Goal: Transaction & Acquisition: Obtain resource

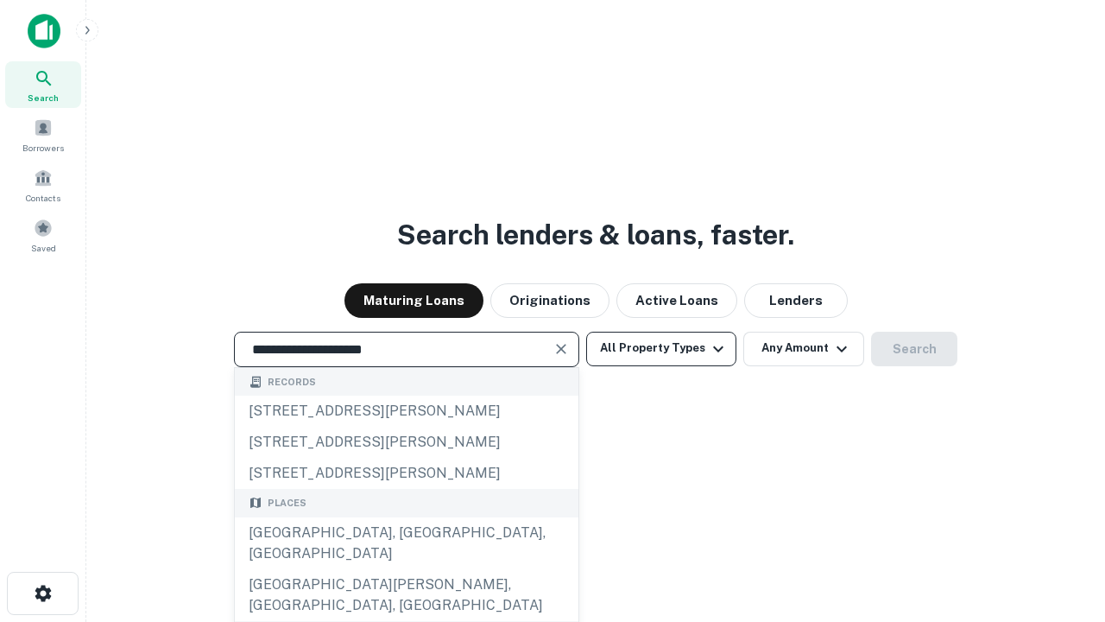
click at [406, 569] on div "[GEOGRAPHIC_DATA], [GEOGRAPHIC_DATA], [GEOGRAPHIC_DATA]" at bounding box center [407, 543] width 344 height 52
click at [661, 348] on button "All Property Types" at bounding box center [661, 349] width 150 height 35
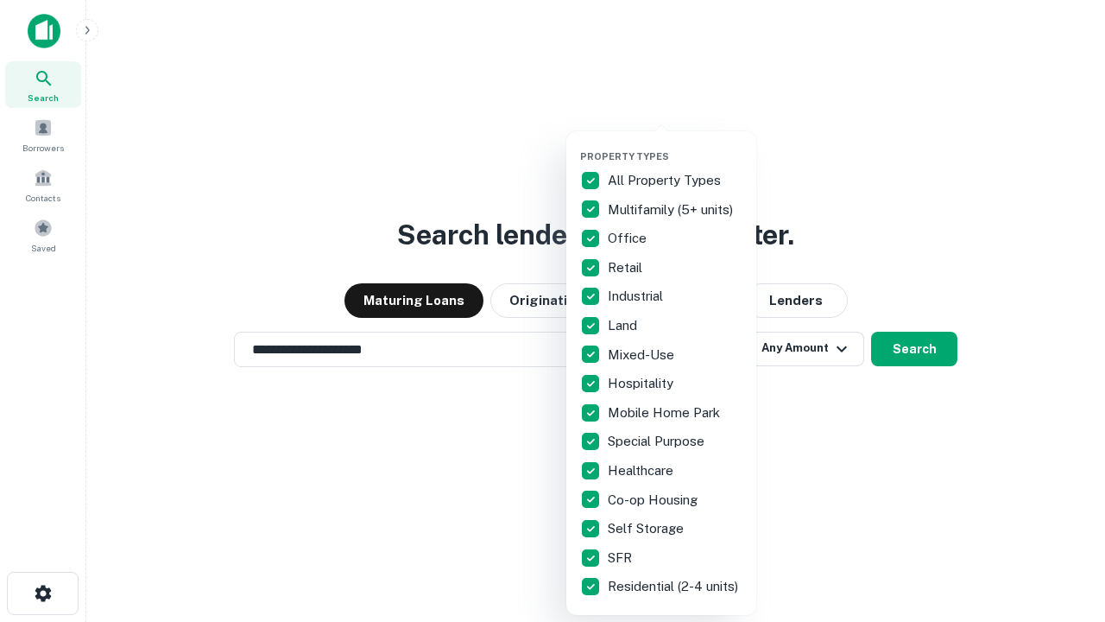
type input "**********"
click at [675, 145] on button "button" at bounding box center [675, 145] width 190 height 1
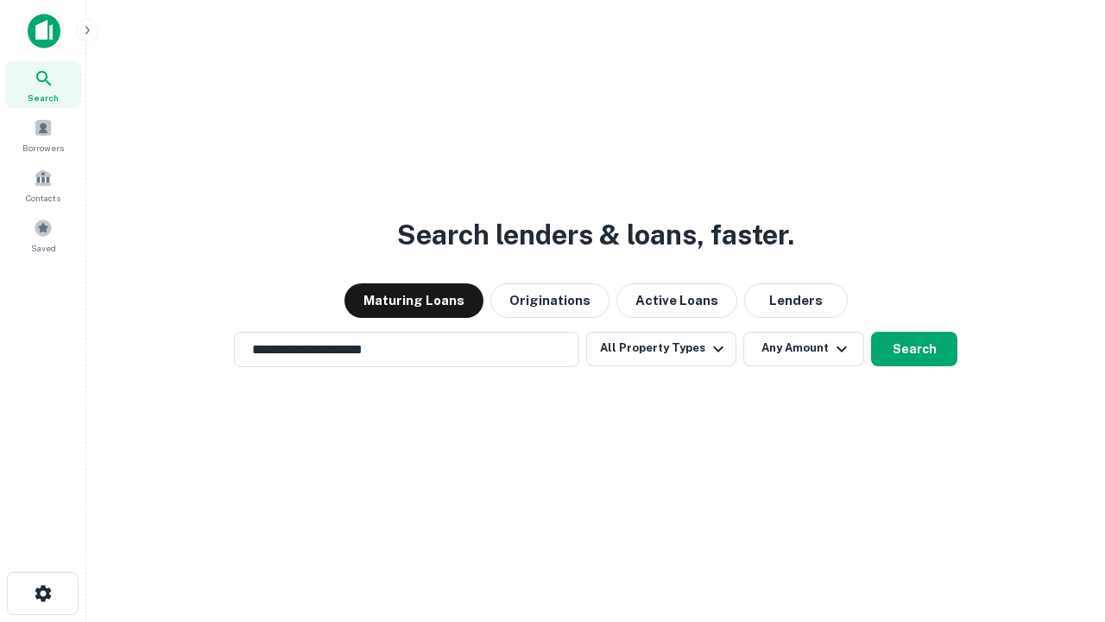
scroll to position [10, 208]
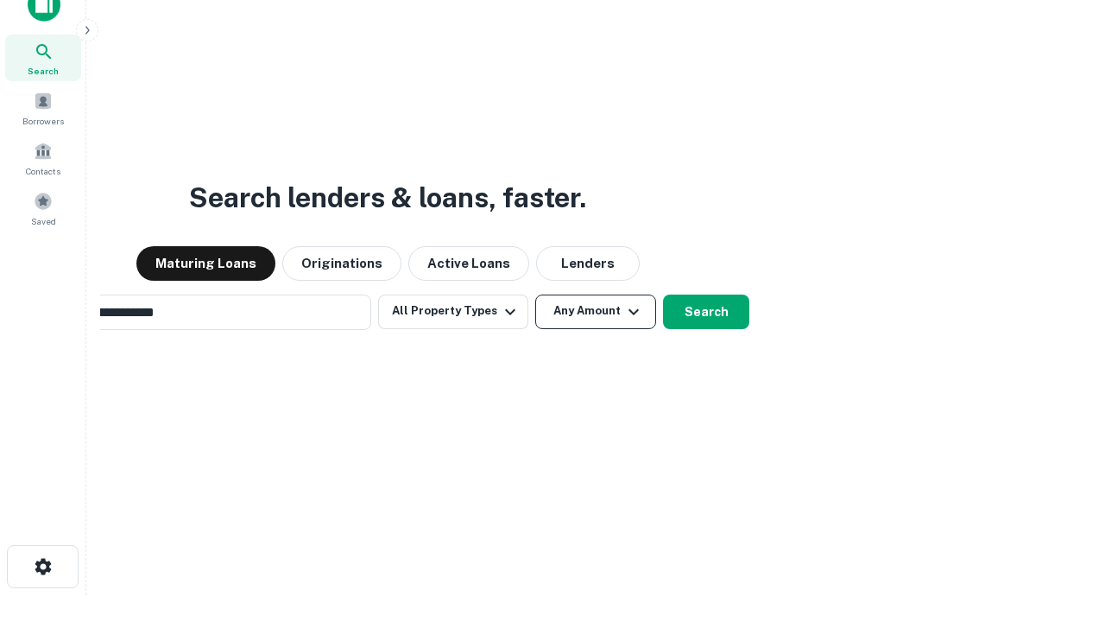
click at [535, 294] on button "Any Amount" at bounding box center [595, 311] width 121 height 35
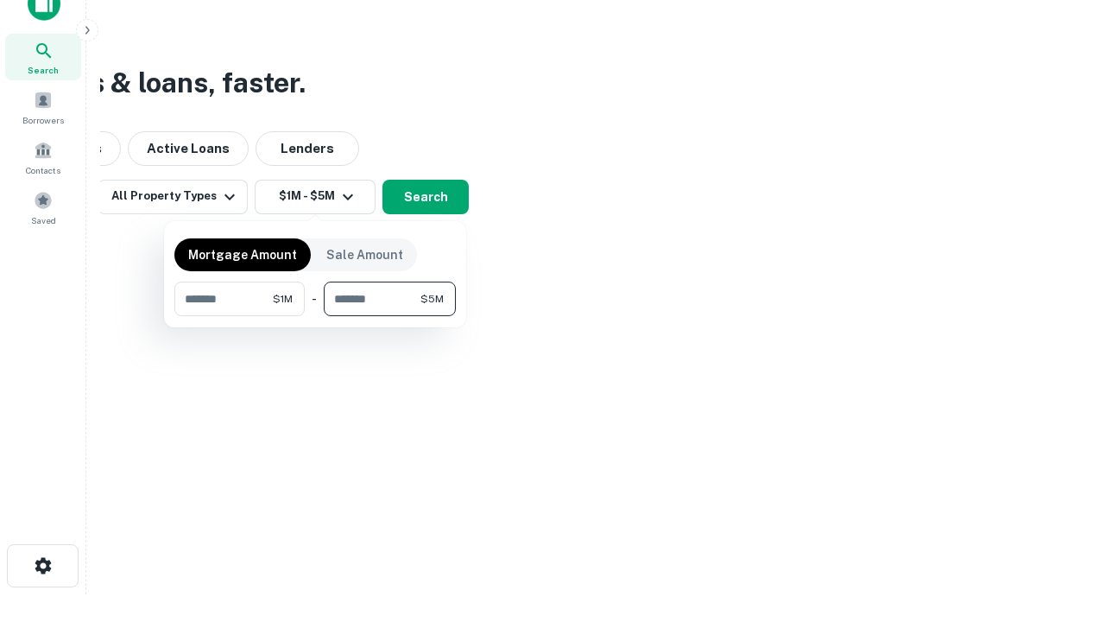
type input "*******"
click at [315, 316] on button "button" at bounding box center [314, 316] width 281 height 1
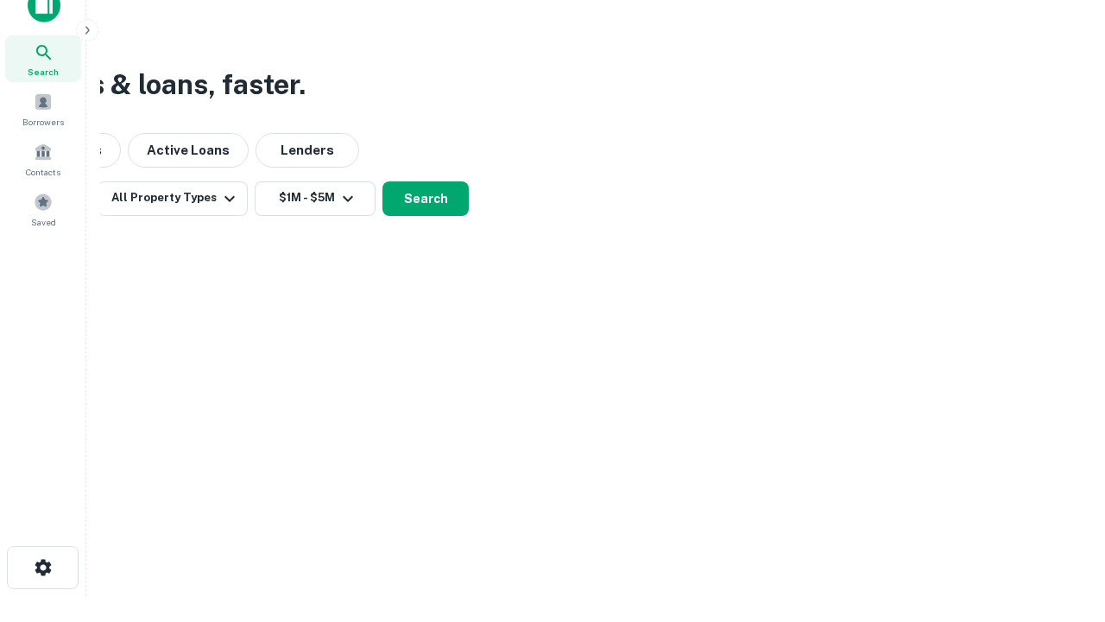
scroll to position [10, 319]
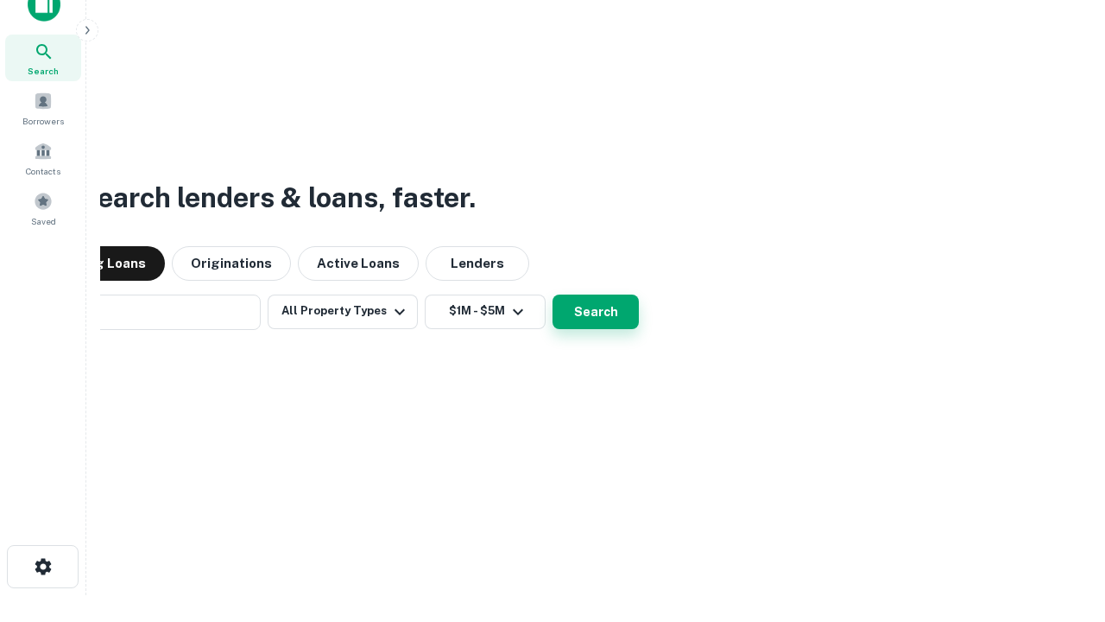
click at [553, 294] on button "Search" at bounding box center [596, 311] width 86 height 35
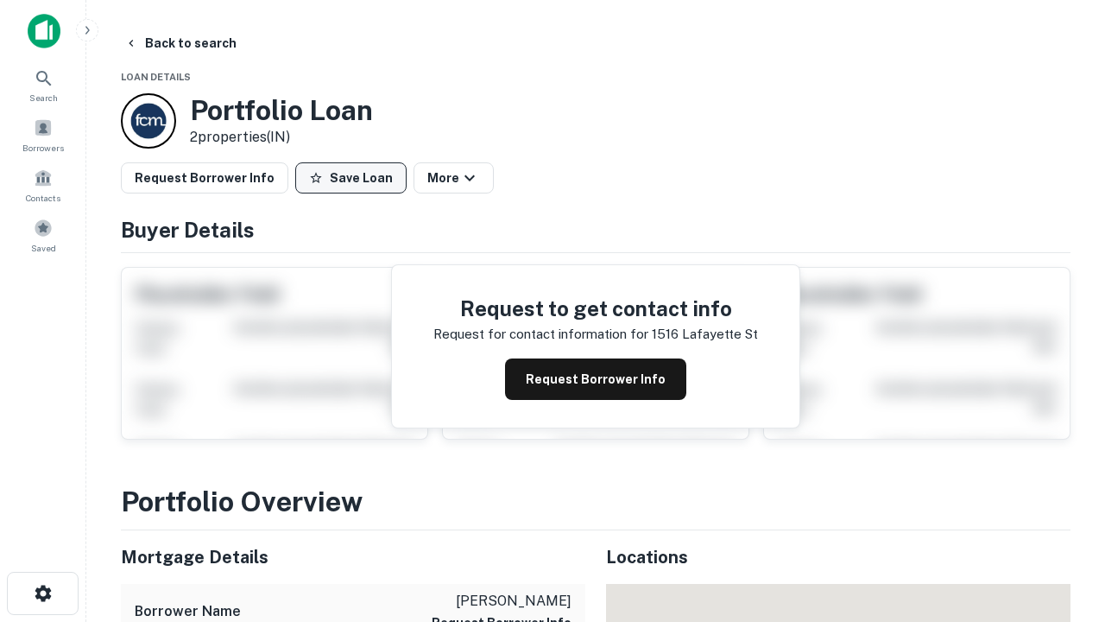
click at [351, 178] on button "Save Loan" at bounding box center [350, 177] width 111 height 31
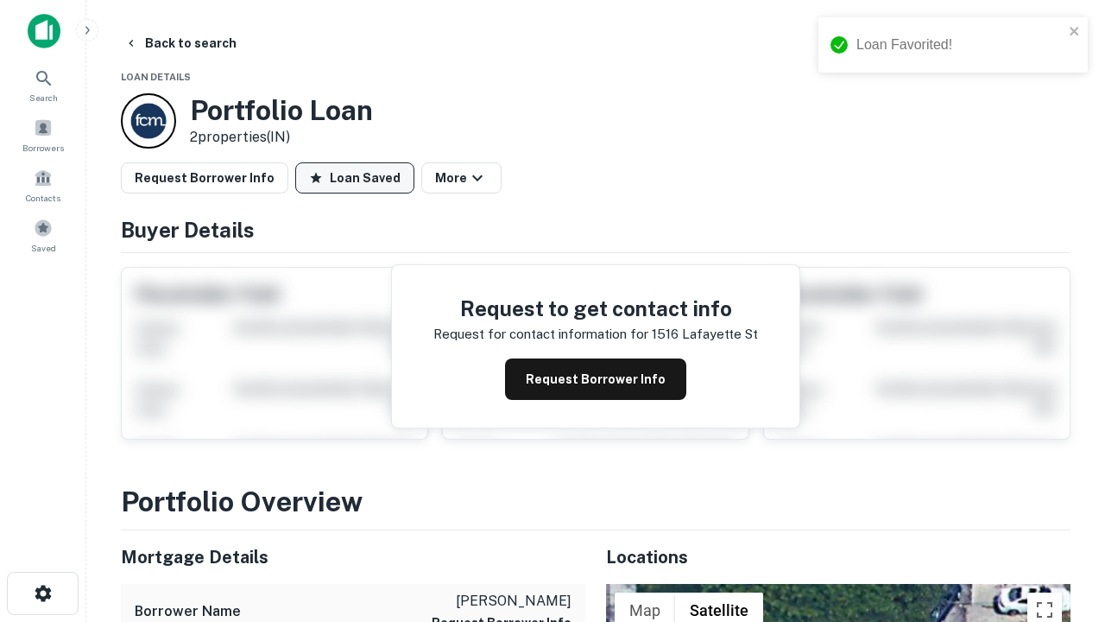
click at [355, 178] on button "Loan Saved" at bounding box center [354, 177] width 119 height 31
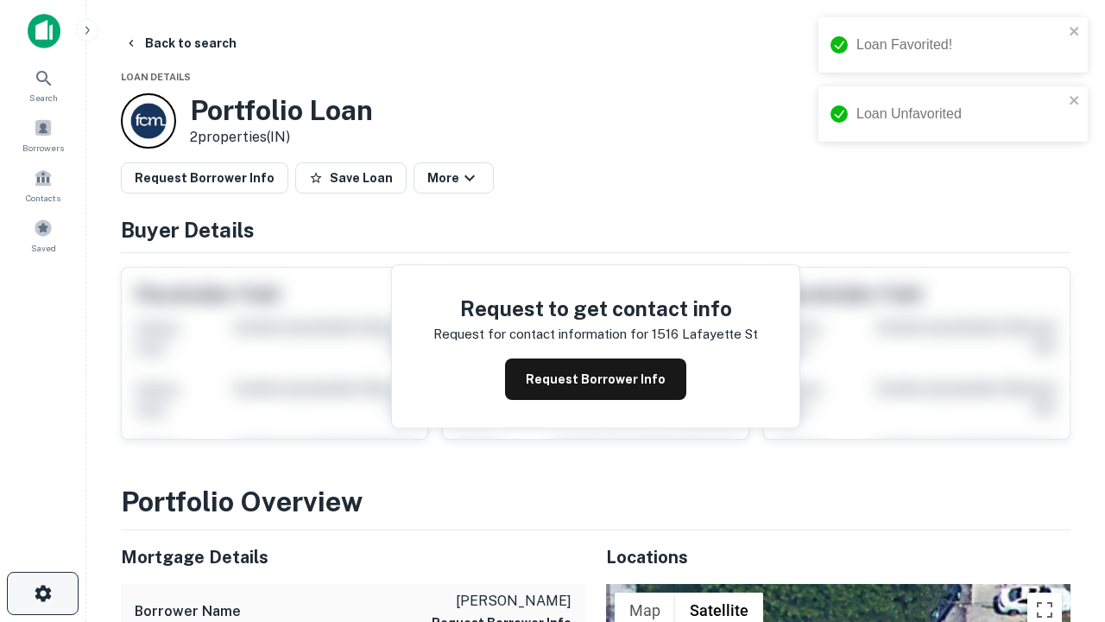
click at [42, 593] on icon "button" at bounding box center [43, 593] width 21 height 21
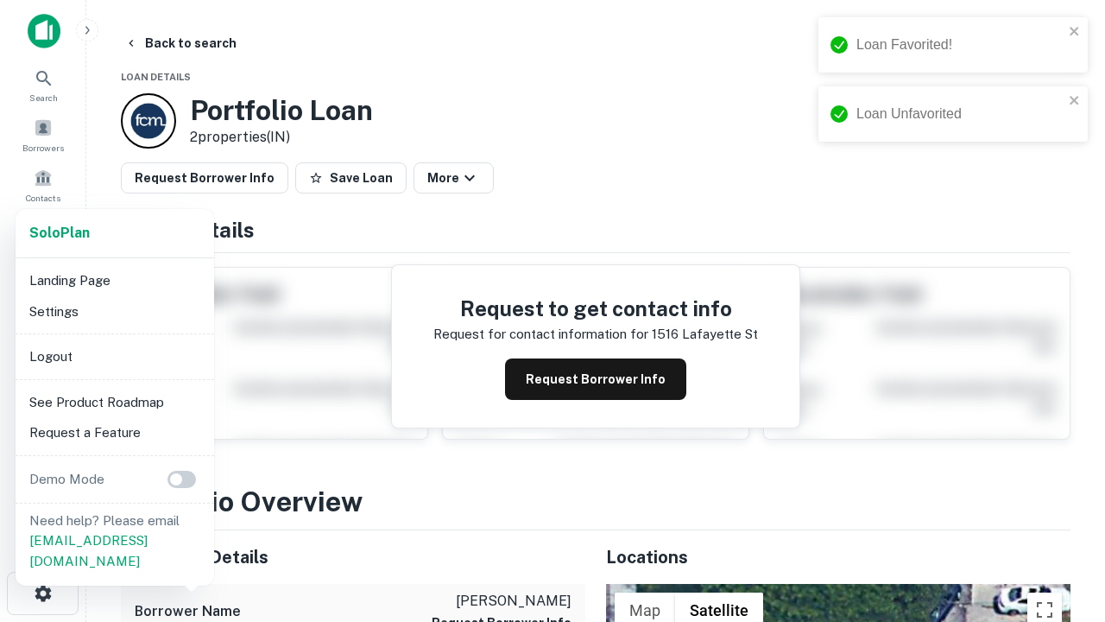
click at [114, 356] on li "Logout" at bounding box center [114, 356] width 185 height 31
